Goal: Transaction & Acquisition: Purchase product/service

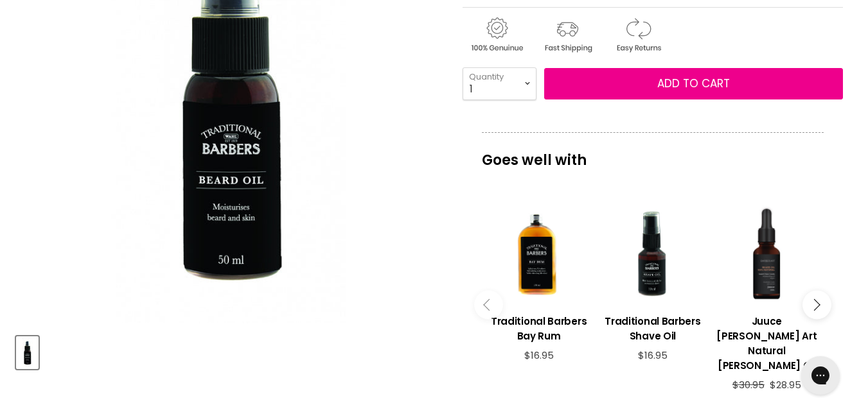
scroll to position [296, 0]
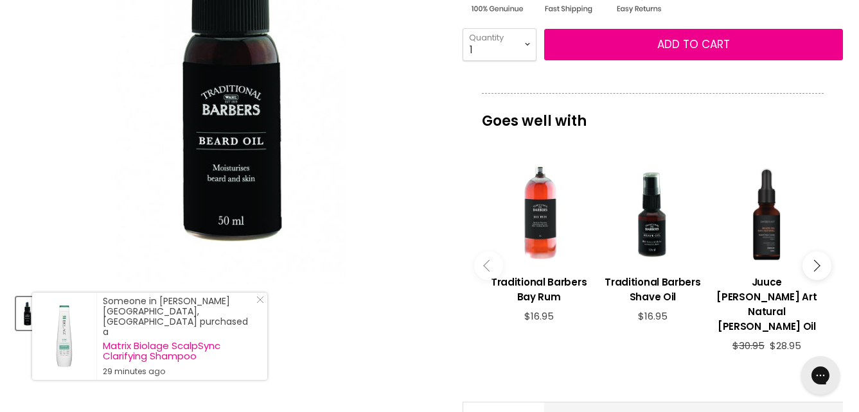
click at [544, 210] on div "Main content" at bounding box center [538, 214] width 101 height 101
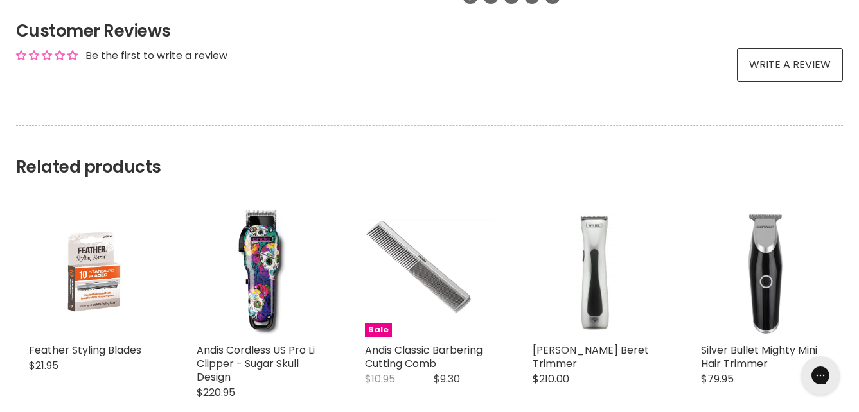
scroll to position [909, 0]
